Goal: Task Accomplishment & Management: Manage account settings

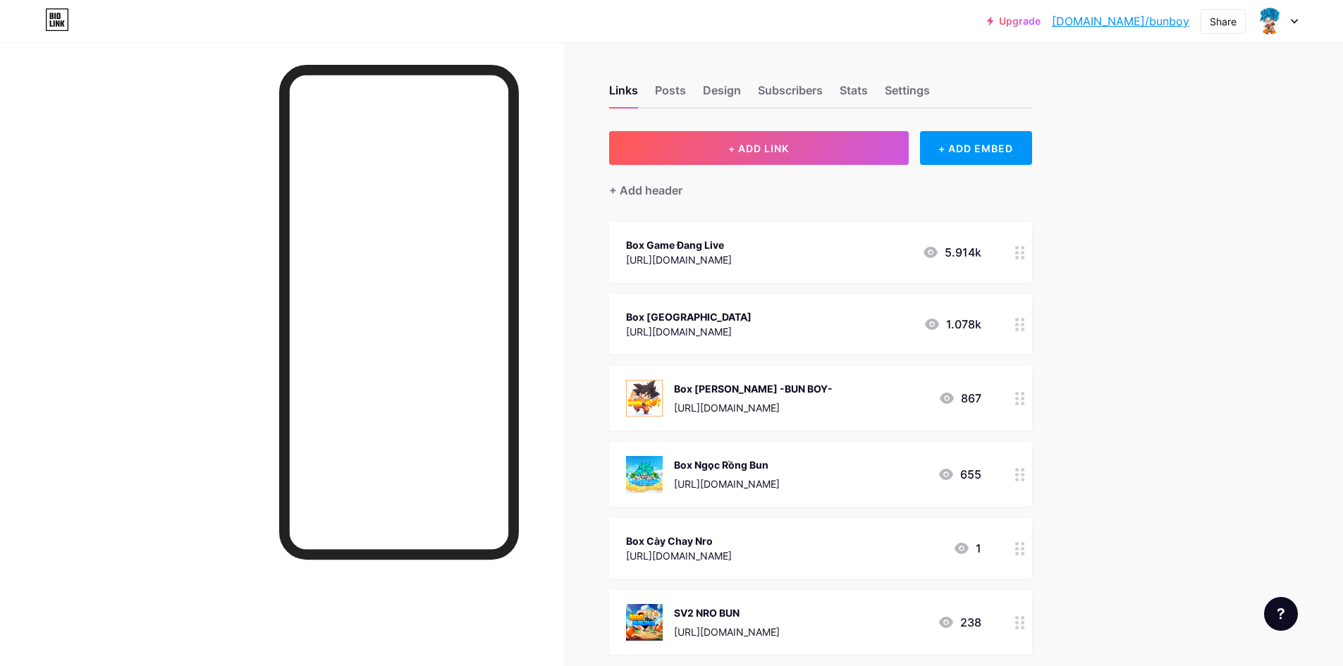
click at [686, 267] on div "Box Game Đang Live [URL][DOMAIN_NAME]" at bounding box center [679, 252] width 106 height 32
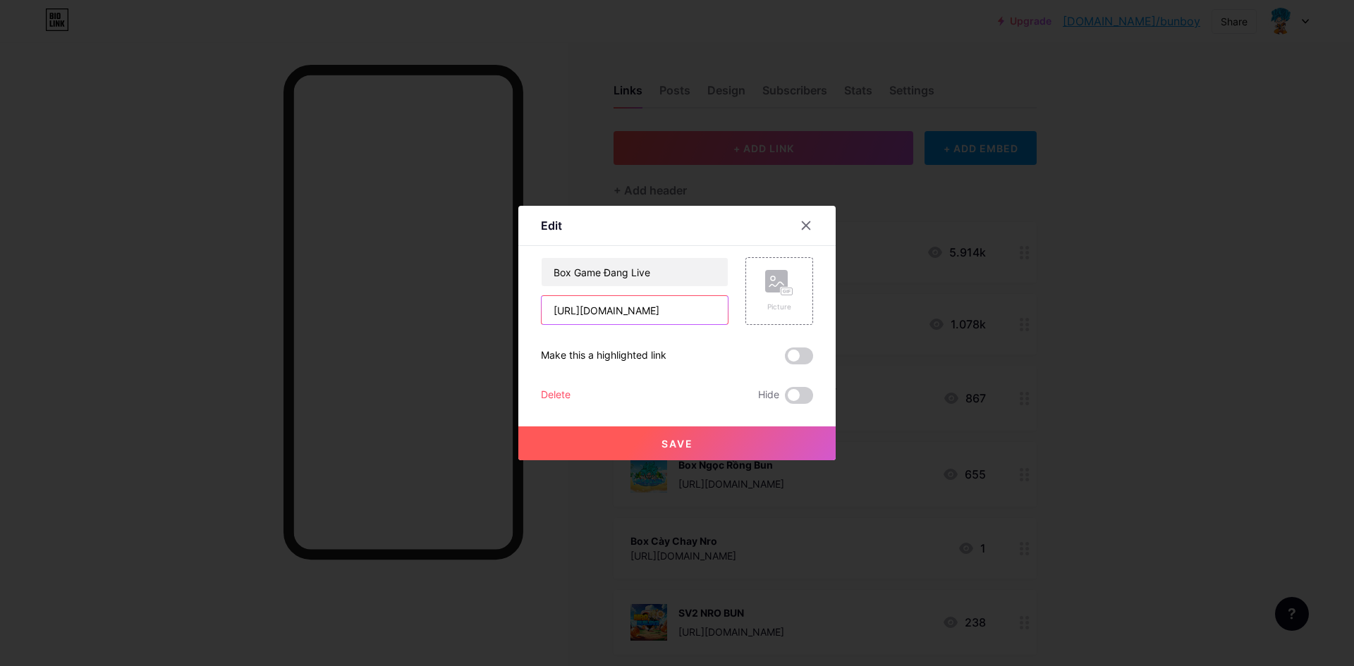
drag, startPoint x: 697, startPoint y: 310, endPoint x: 307, endPoint y: 290, distance: 390.5
click at [324, 290] on div "Edit Content YouTube Play YouTube video without leaving your page. ADD Vimeo Pl…" at bounding box center [677, 333] width 1354 height 666
paste input "kkfidw015"
type input "[URL][DOMAIN_NAME]"
click at [723, 444] on button "Save" at bounding box center [676, 444] width 317 height 34
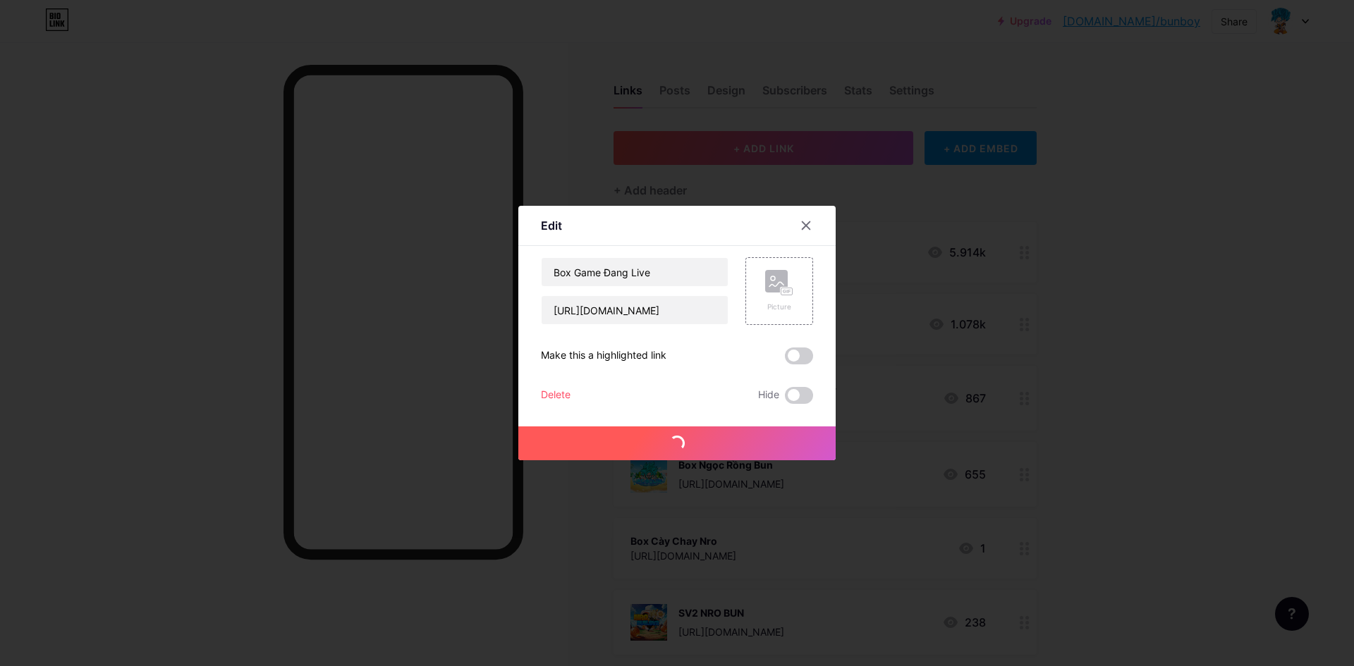
click at [721, 460] on div at bounding box center [677, 333] width 1354 height 666
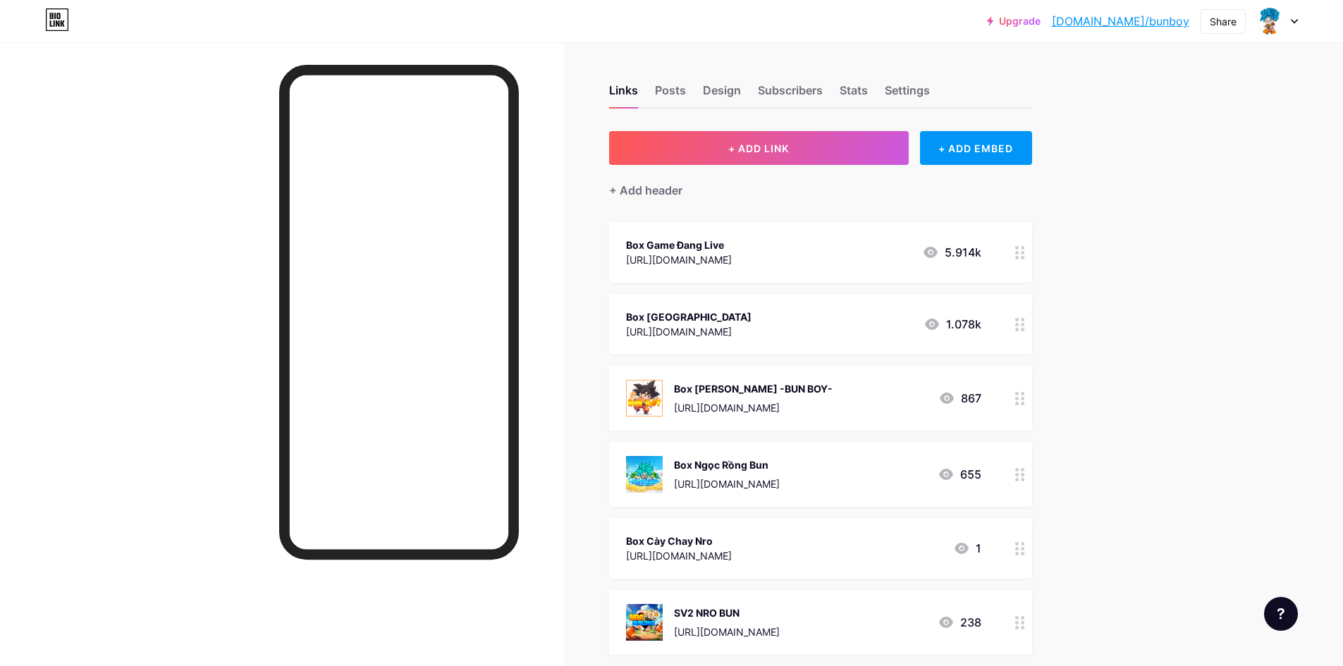
click at [664, 234] on div "Box Game Đang Live [URL][DOMAIN_NAME] 5.914k" at bounding box center [820, 252] width 423 height 61
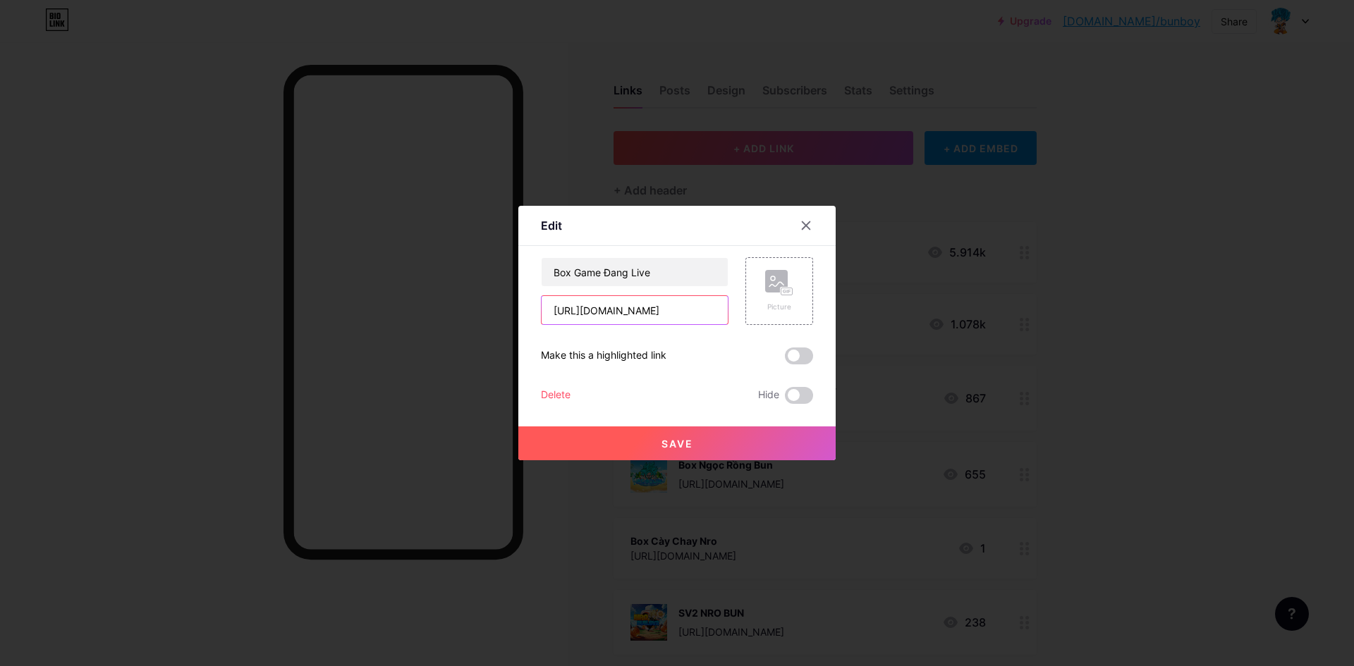
drag, startPoint x: 705, startPoint y: 306, endPoint x: 479, endPoint y: 306, distance: 226.4
click at [511, 306] on div "Edit Content YouTube Play YouTube video without leaving your page. ADD Vimeo Pl…" at bounding box center [677, 333] width 1354 height 666
paste input "kkfidw015"
type input "[URL][DOMAIN_NAME]"
click at [622, 438] on button "Save" at bounding box center [676, 444] width 317 height 34
